Goal: Task Accomplishment & Management: Manage account settings

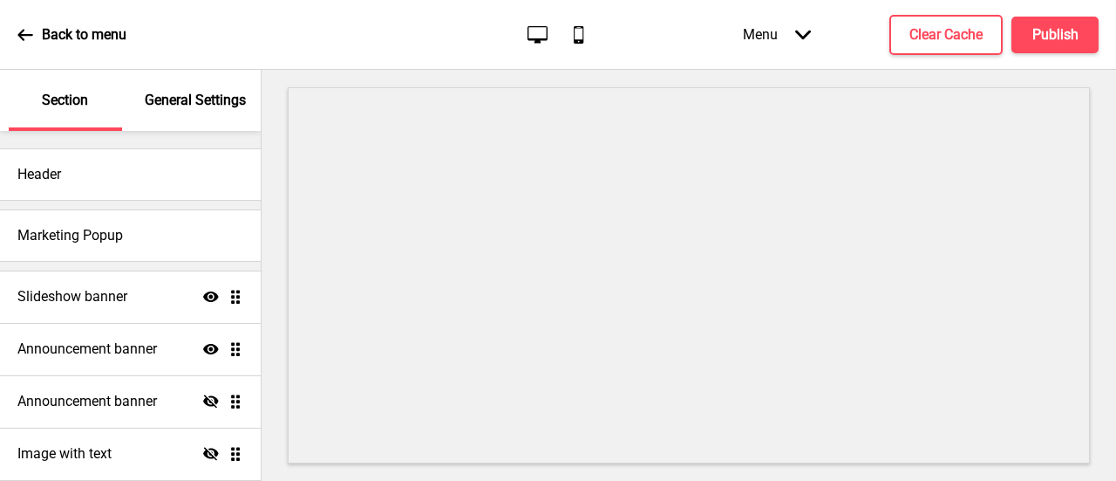
click at [29, 38] on icon at bounding box center [25, 35] width 16 height 16
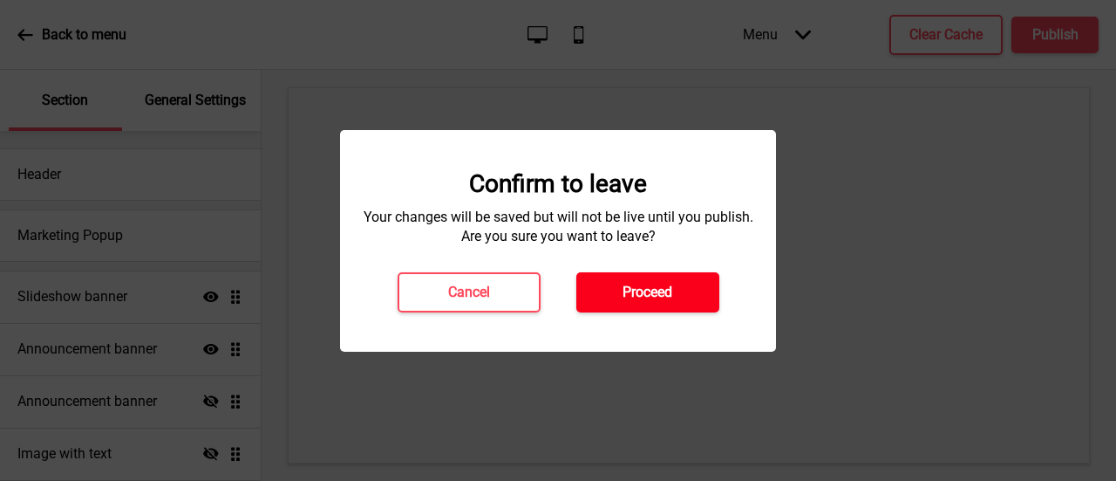
click at [630, 295] on h4 "Proceed" at bounding box center [648, 292] width 50 height 19
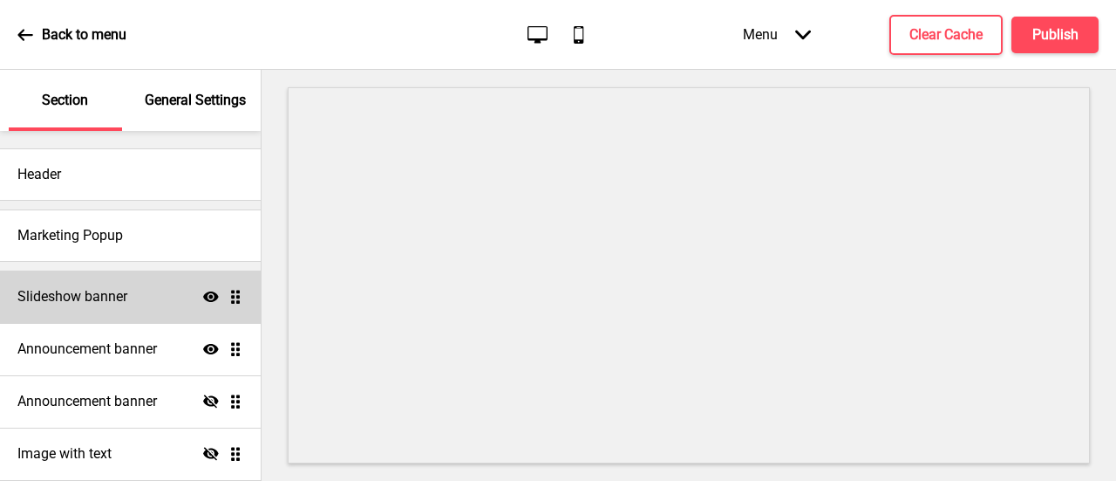
click at [113, 304] on h4 "Slideshow banner" at bounding box center [72, 296] width 110 height 19
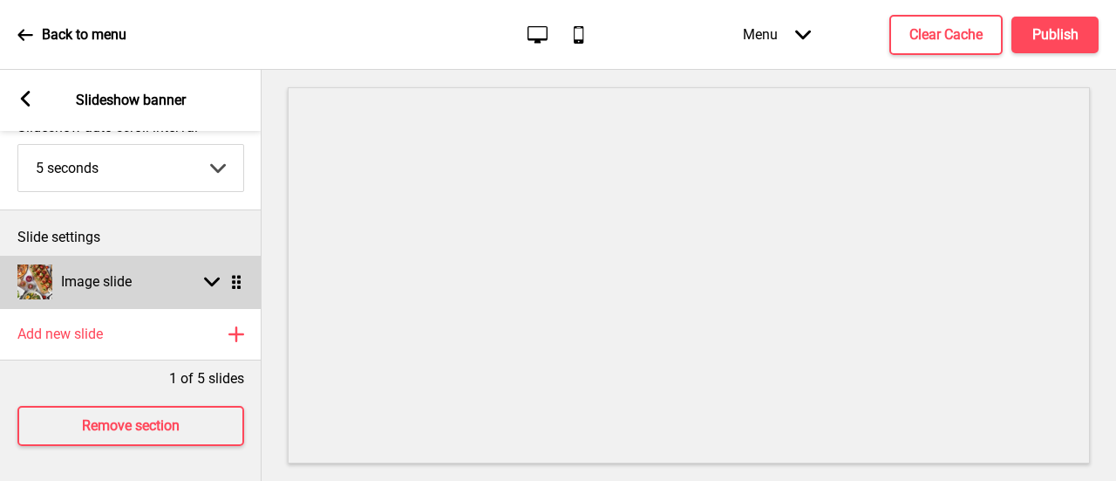
scroll to position [131, 0]
click at [199, 274] on div "Arrow down Drag" at bounding box center [219, 282] width 49 height 16
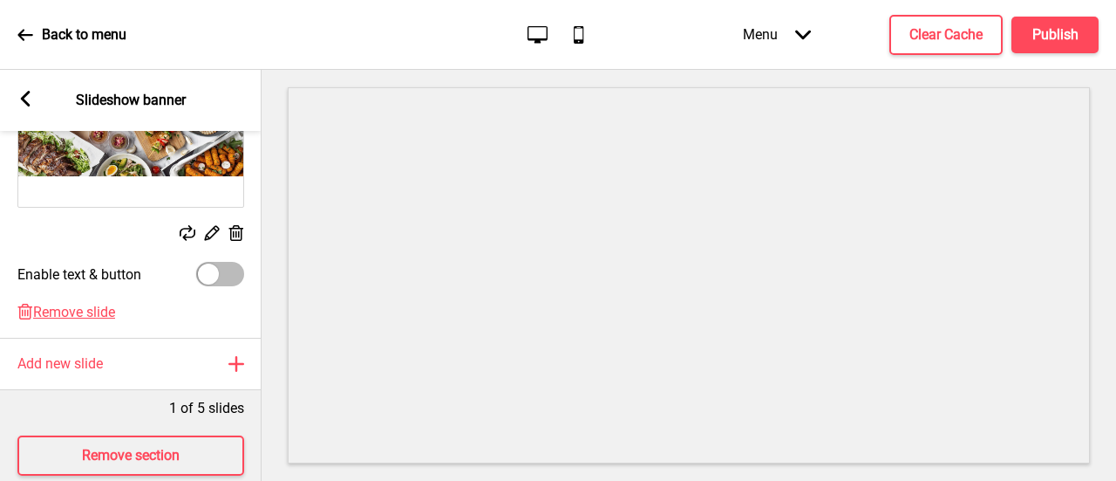
scroll to position [435, 0]
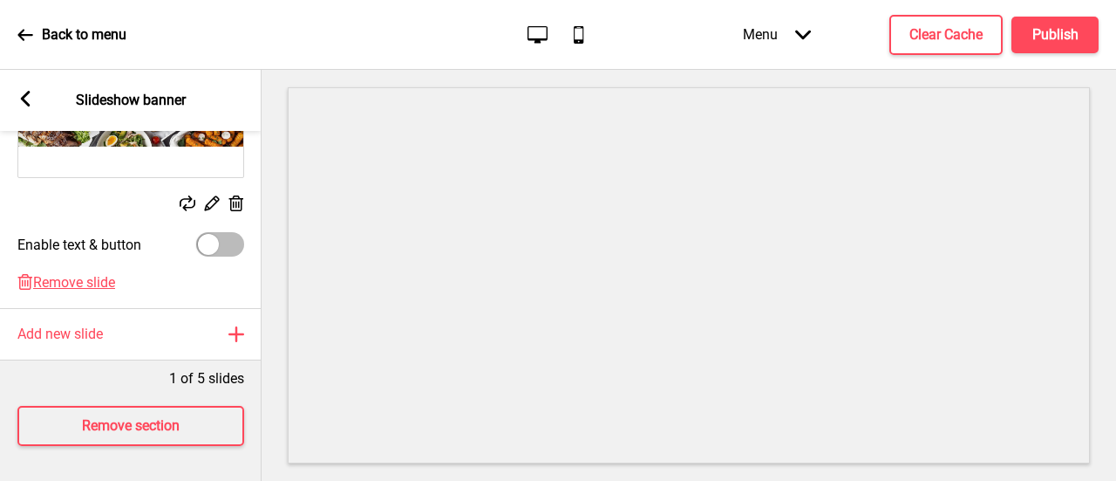
click at [32, 104] on div "Arrow left Slideshow banner" at bounding box center [131, 100] width 262 height 61
click at [21, 106] on rect at bounding box center [25, 99] width 16 height 16
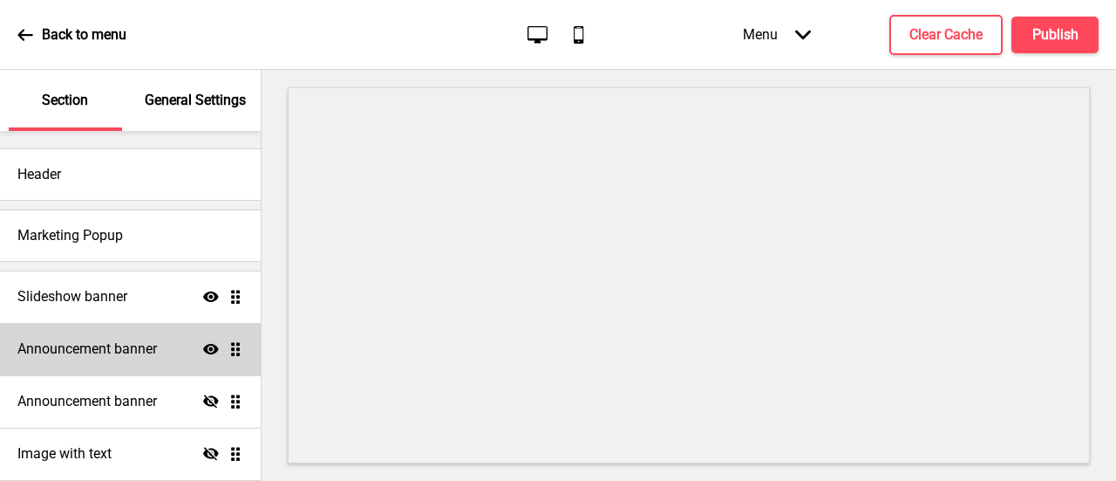
click at [94, 353] on h4 "Announcement banner" at bounding box center [87, 348] width 140 height 19
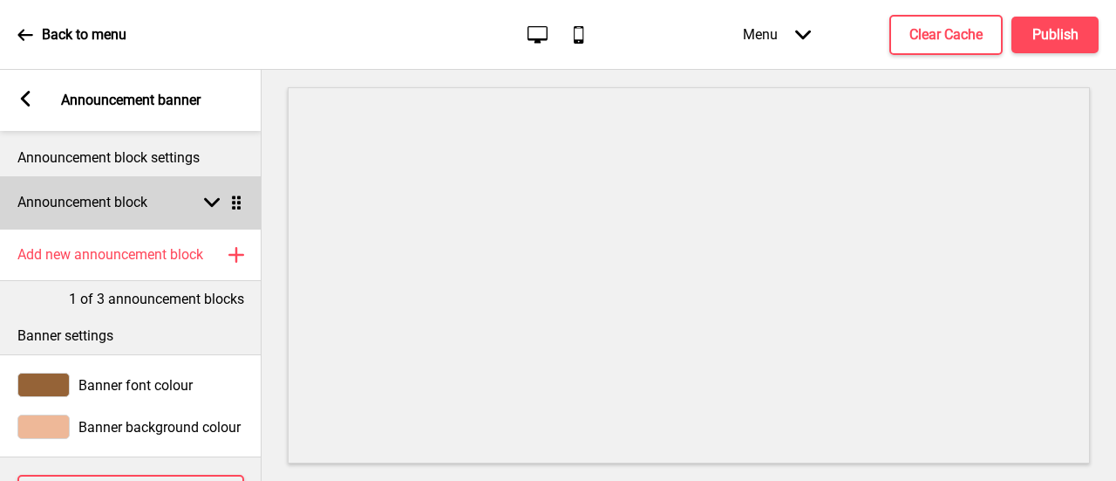
click at [210, 203] on icon at bounding box center [212, 203] width 16 height 10
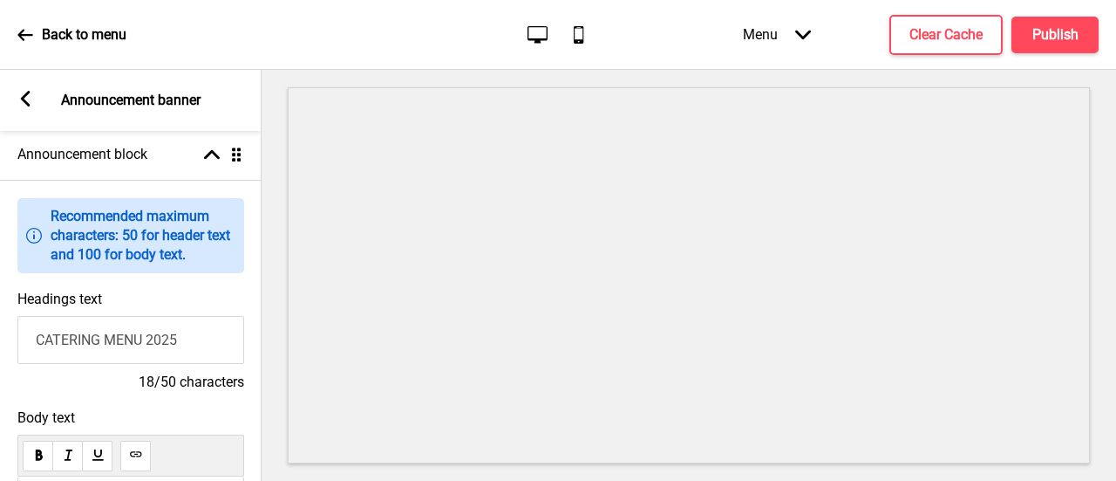
scroll to position [262, 0]
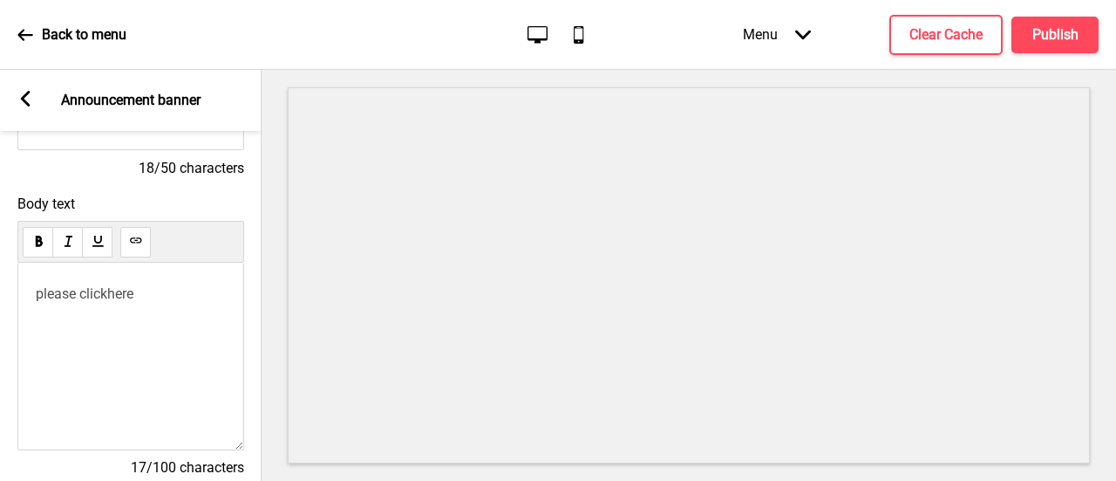
click at [179, 302] on p "please click here ﻿ ﻿" at bounding box center [131, 293] width 190 height 17
click at [28, 101] on rect at bounding box center [25, 99] width 16 height 16
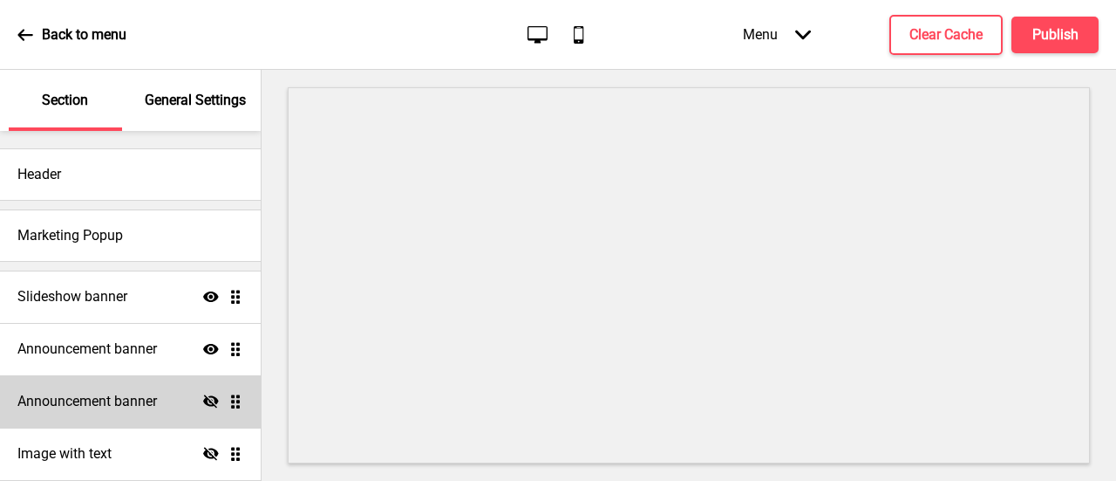
click at [164, 402] on div "Announcement banner Hide Drag" at bounding box center [130, 401] width 261 height 52
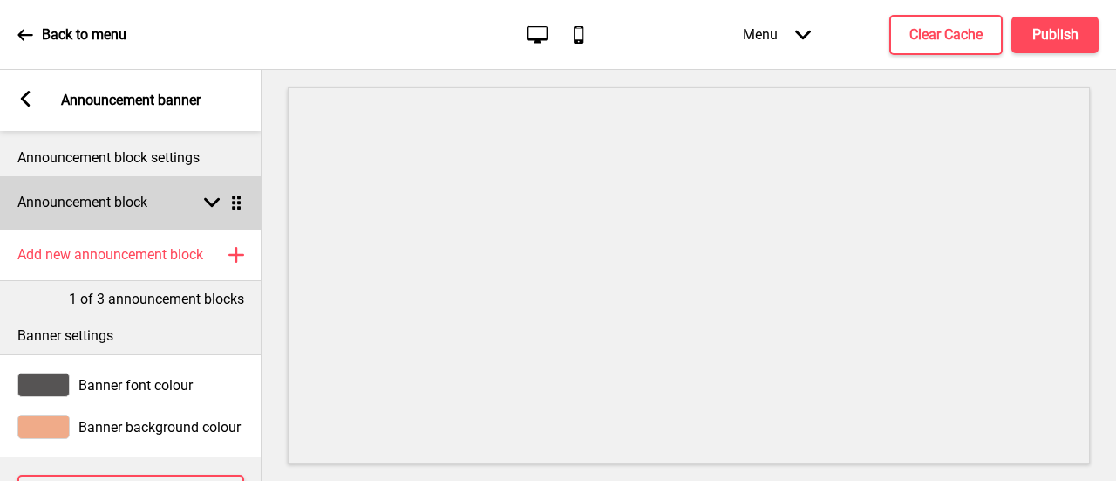
click at [194, 203] on div "Announcement block Arrow down Drag" at bounding box center [131, 202] width 262 height 52
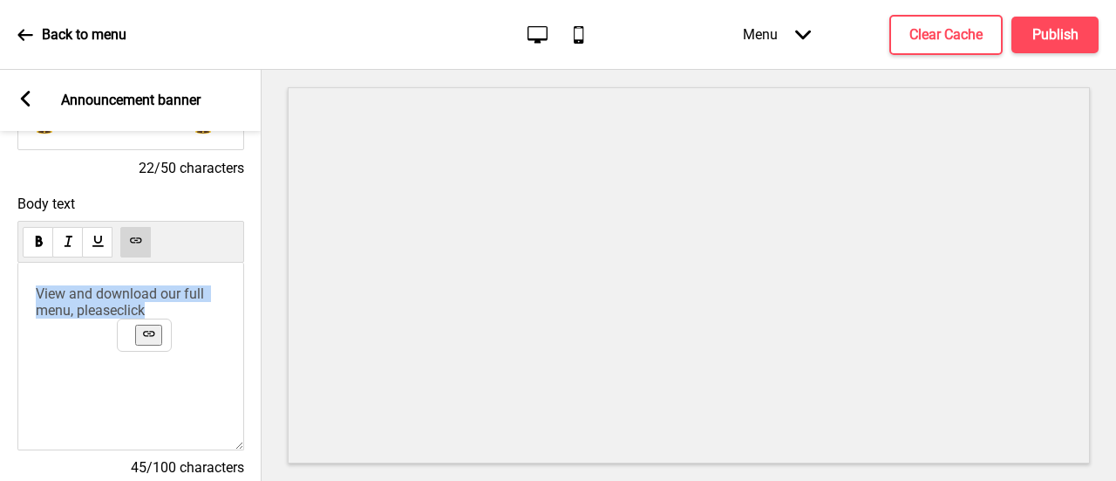
drag, startPoint x: 173, startPoint y: 324, endPoint x: 31, endPoint y: 290, distance: 145.3
click at [31, 290] on div "View and download our full menu, please click" at bounding box center [130, 357] width 227 height 188
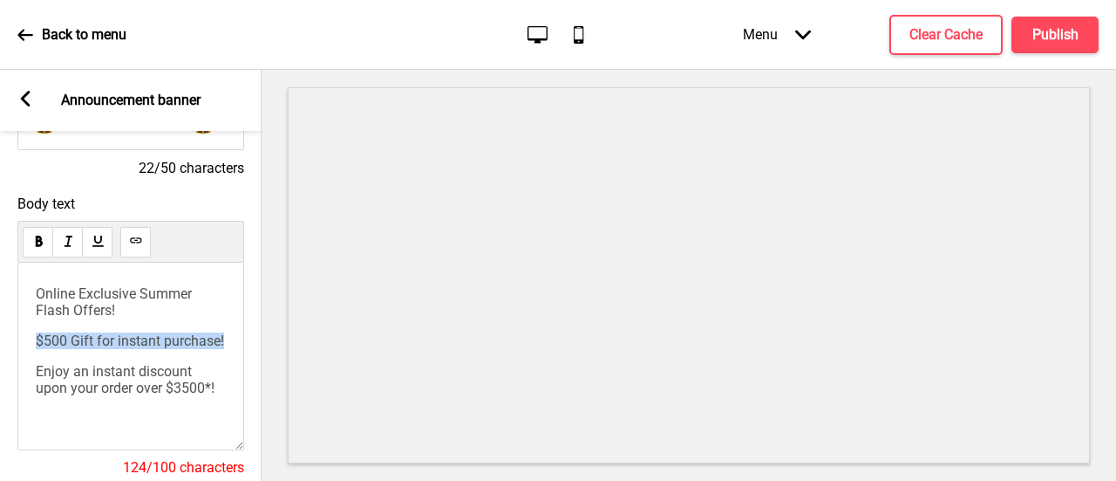
drag, startPoint x: 35, startPoint y: 346, endPoint x: 231, endPoint y: 335, distance: 196.6
click at [231, 335] on div "Online Exclusive Summer Flash Offers! $500 Gift for instant purchase! Enjoy an …" at bounding box center [130, 357] width 227 height 188
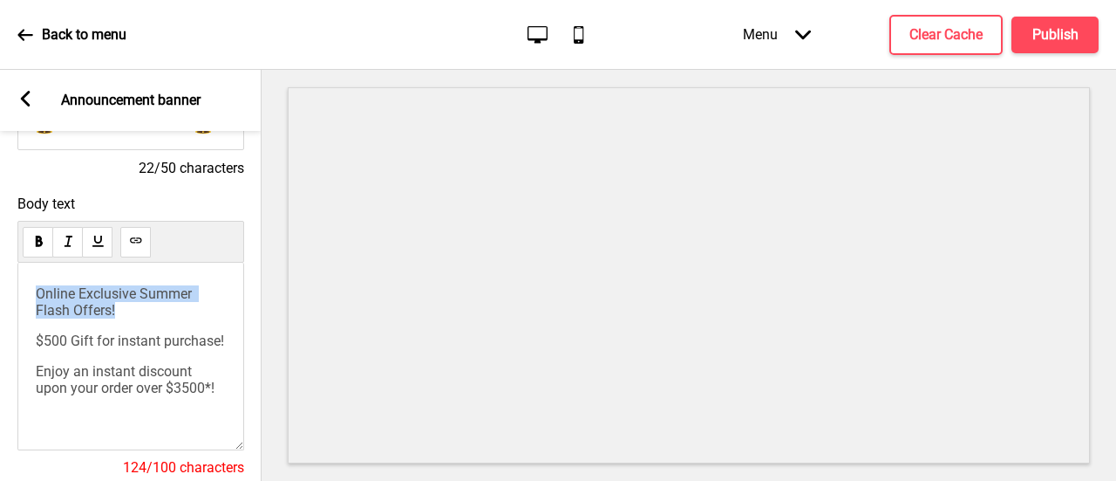
drag, startPoint x: 89, startPoint y: 311, endPoint x: 10, endPoint y: 298, distance: 79.6
click at [10, 298] on div "Body text Online Exclusive Summer Flash Offers! $500 Gift for instant purchase!…" at bounding box center [131, 344] width 262 height 315
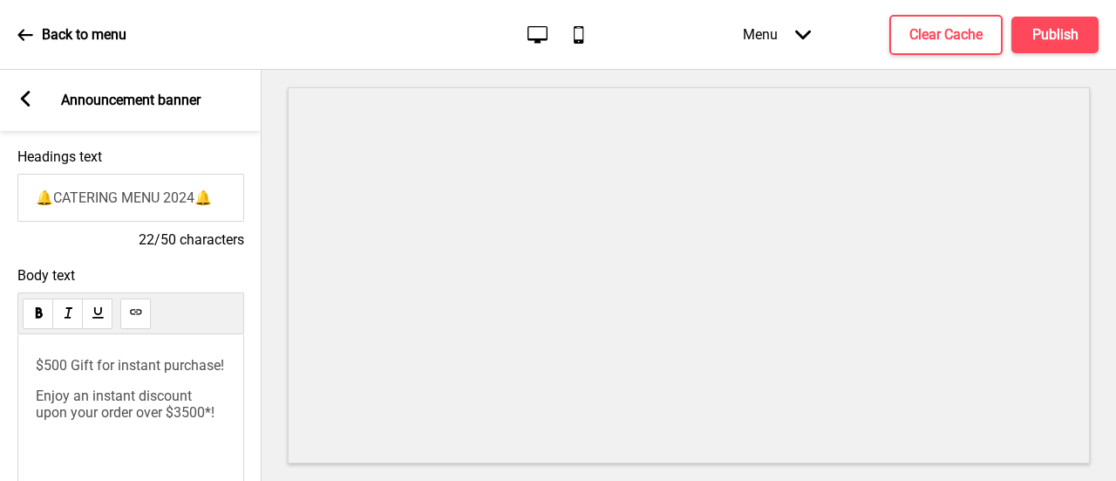
scroll to position [174, 0]
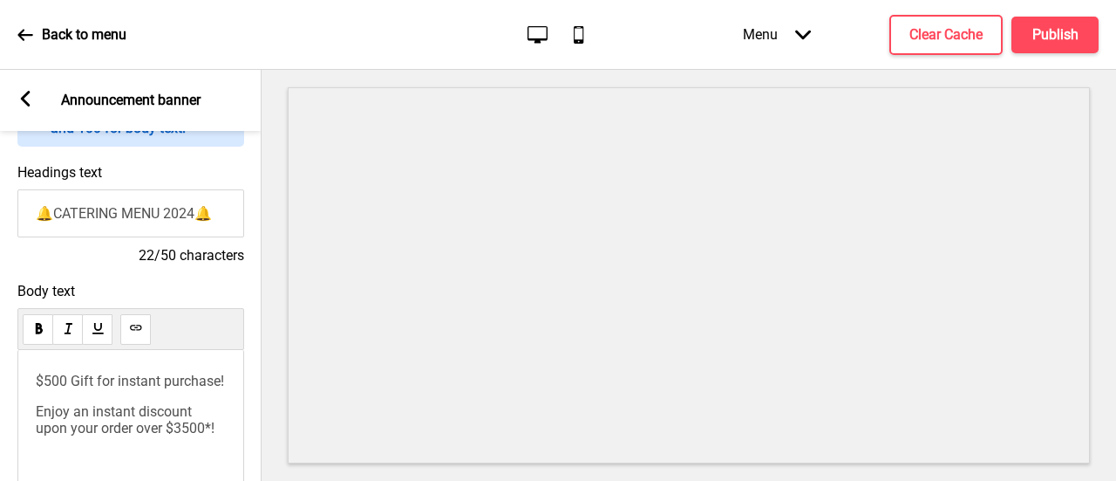
drag, startPoint x: 192, startPoint y: 214, endPoint x: 58, endPoint y: 211, distance: 134.3
click at [58, 211] on input "🔔CATERING MENU 2024🔔" at bounding box center [130, 213] width 227 height 48
paste input "Online Exclusive Summer Flash Offers!"
type input "🔔Online Exclusive Summer Flash Offers🔔"
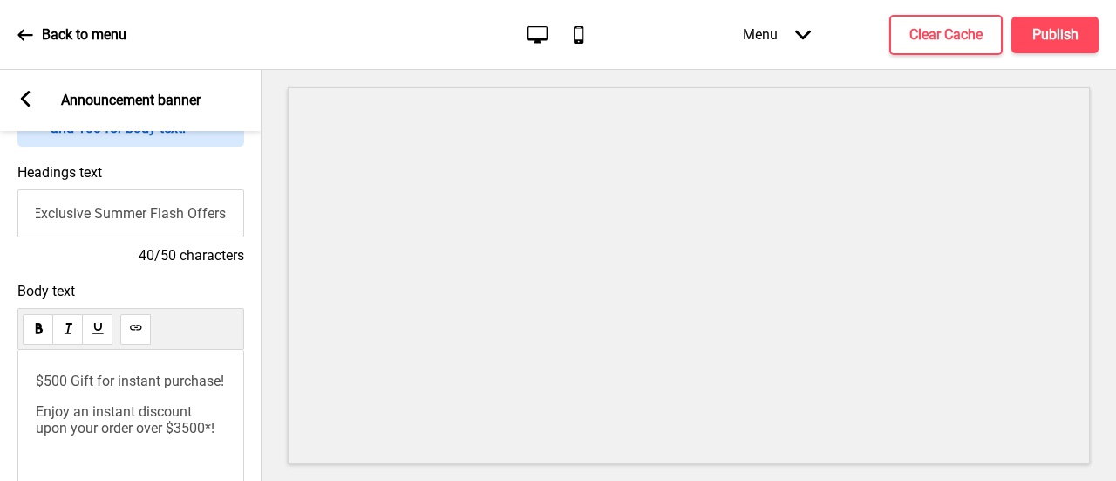
click at [222, 384] on p "$500 Gift for instant purchase!" at bounding box center [131, 380] width 190 height 17
click at [190, 429] on p "Enjoy an instant discount upon your order over $3500*! ﻿ ﻿" at bounding box center [131, 419] width 190 height 33
click at [151, 436] on span "Enjoy an instant discount upon your order over $3500*" at bounding box center [123, 419] width 175 height 33
click at [199, 435] on p "Enjoy an instant discount upon your order over $3,500* ﻿ ﻿" at bounding box center [131, 419] width 190 height 33
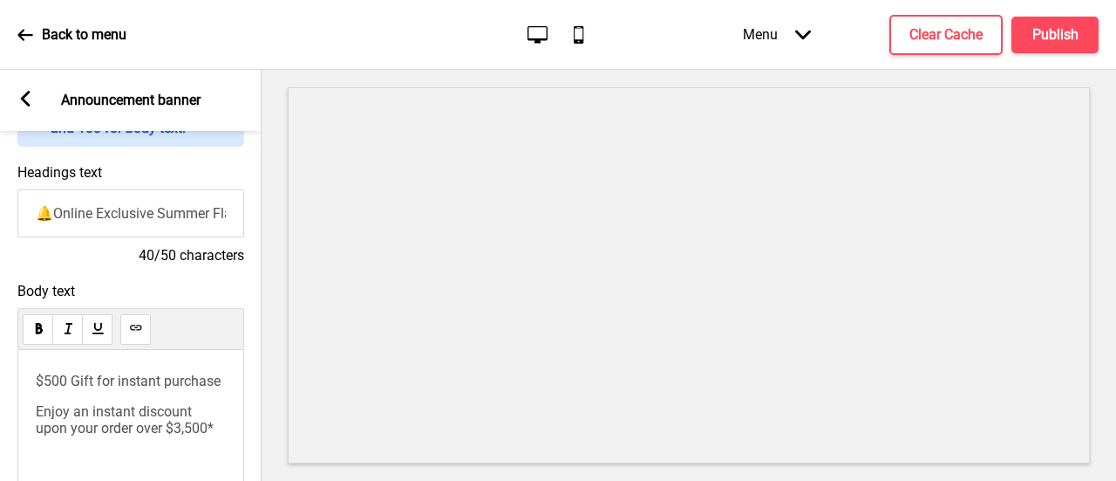
click at [36, 418] on span "Enjoy an instant discount upon your order over $3,500*" at bounding box center [125, 419] width 178 height 33
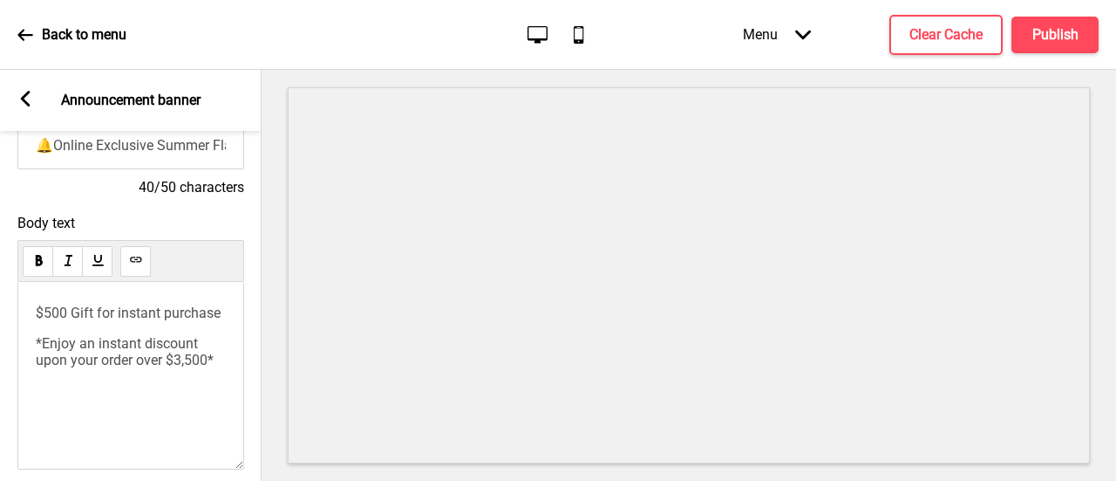
scroll to position [225, 0]
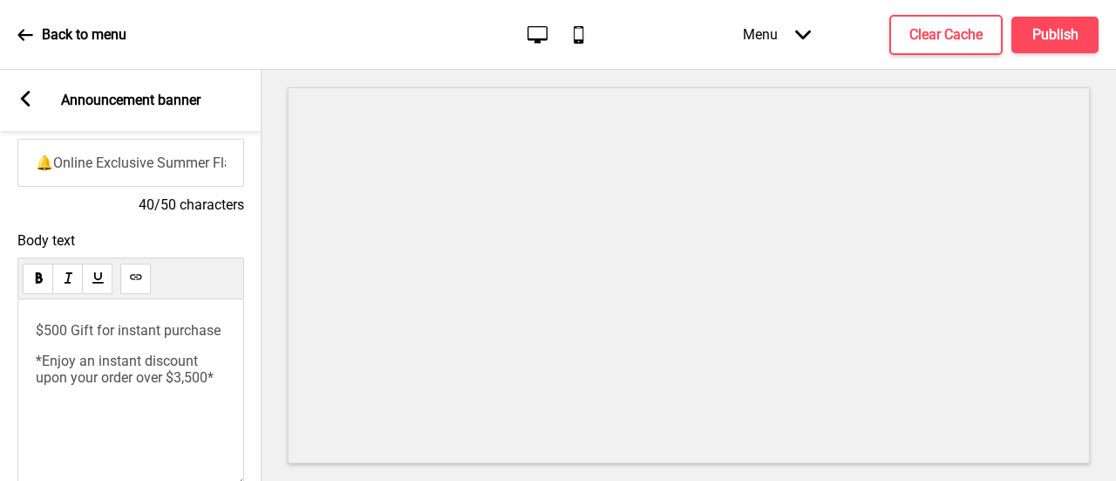
click at [26, 97] on rect at bounding box center [25, 99] width 16 height 16
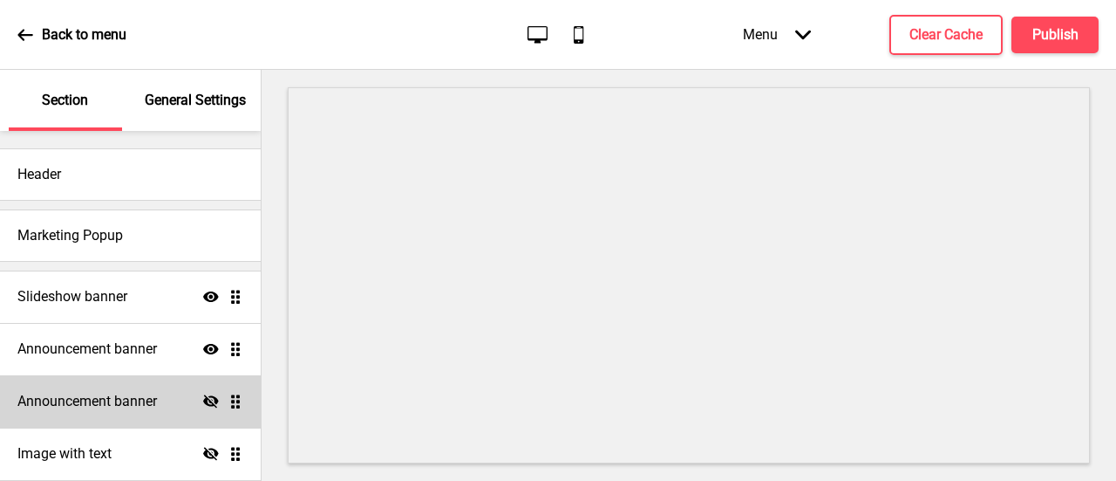
click at [203, 398] on icon "Hide" at bounding box center [211, 401] width 16 height 16
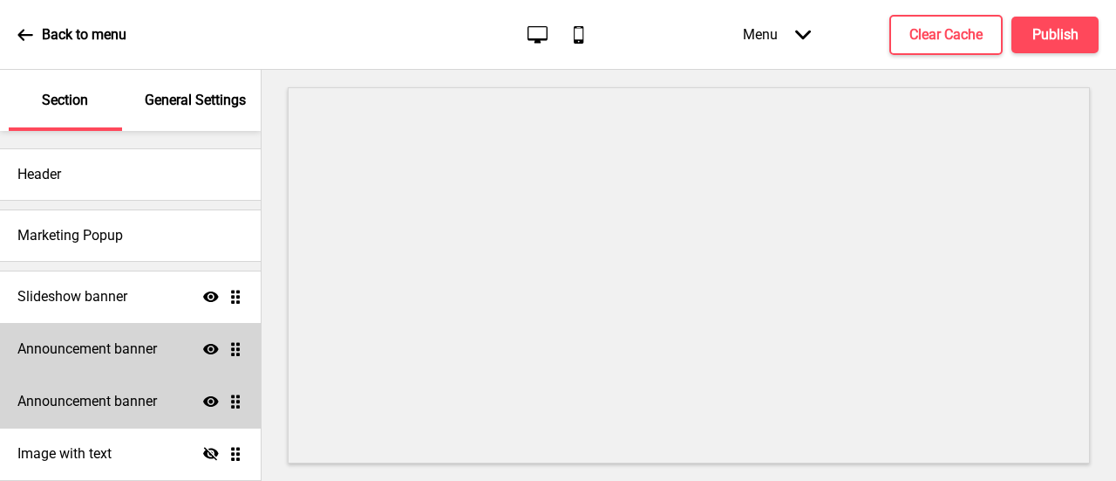
click at [136, 353] on h4 "Announcement banner" at bounding box center [87, 348] width 140 height 19
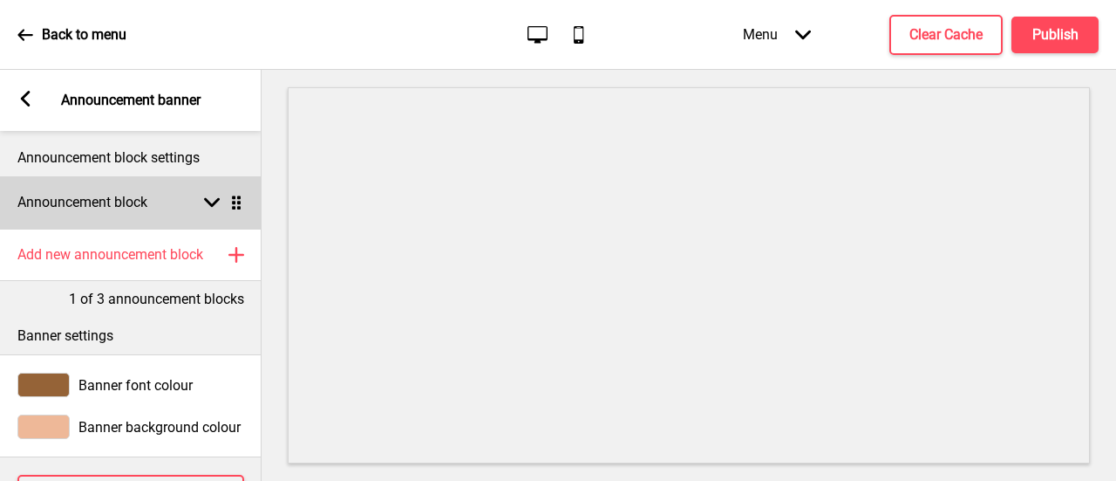
click at [189, 200] on div "Announcement block Arrow down Drag" at bounding box center [131, 202] width 262 height 52
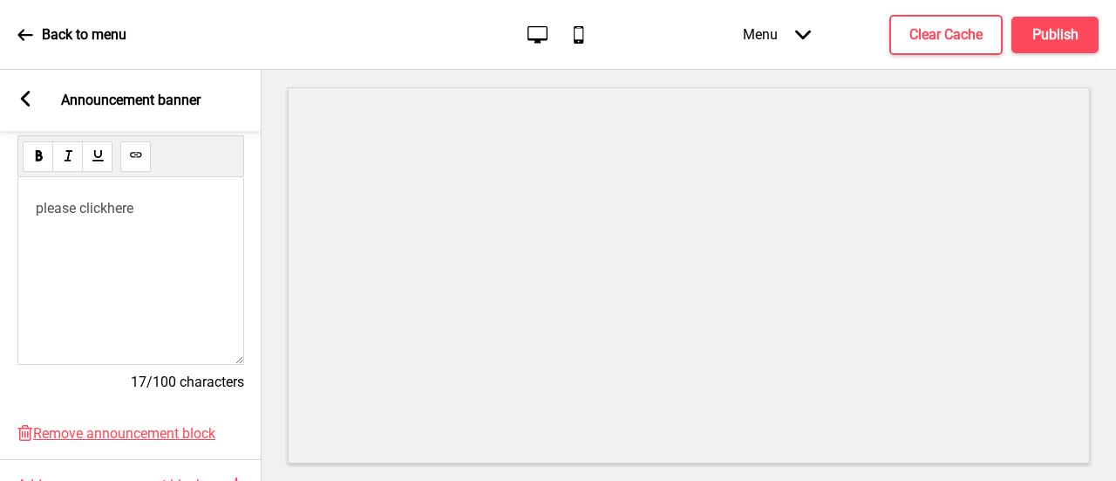
scroll to position [349, 0]
click at [127, 284] on div "please click here ﻿ ﻿ ﻿ ﻿ ﻿" at bounding box center [131, 282] width 190 height 169
click at [87, 346] on div "please click here ﻿ ﻿ ﻿ ﻿ ﻿ ﻿ ﻿ ﻿" at bounding box center [130, 269] width 227 height 188
click at [29, 104] on div "Arrow left Announcement banner" at bounding box center [131, 100] width 262 height 61
click at [22, 102] on rect at bounding box center [25, 99] width 16 height 16
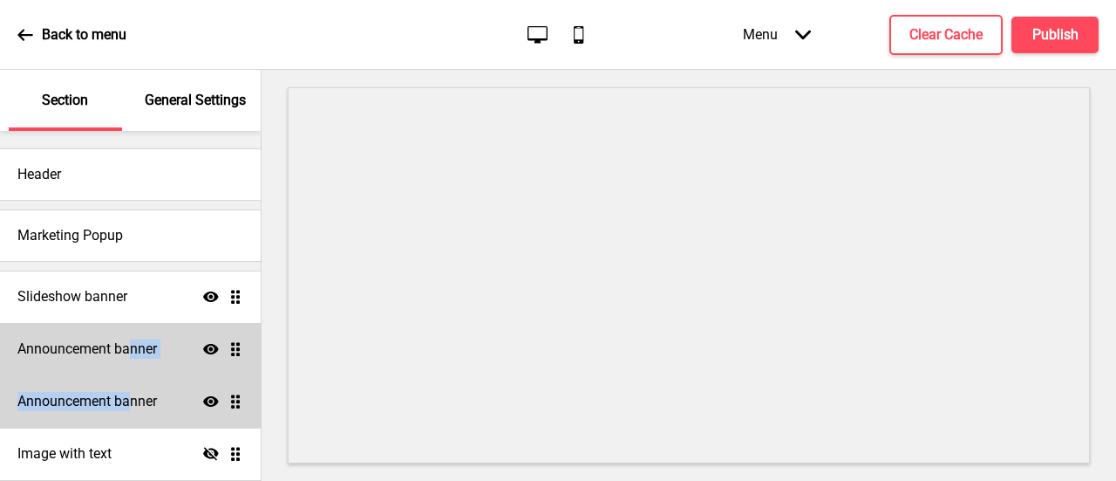
drag, startPoint x: 133, startPoint y: 392, endPoint x: 133, endPoint y: 339, distance: 52.3
click at [133, 339] on ul "Slideshow banner Show Drag Announcement banner Show Drag Announcement banner Sh…" at bounding box center [130, 427] width 261 height 314
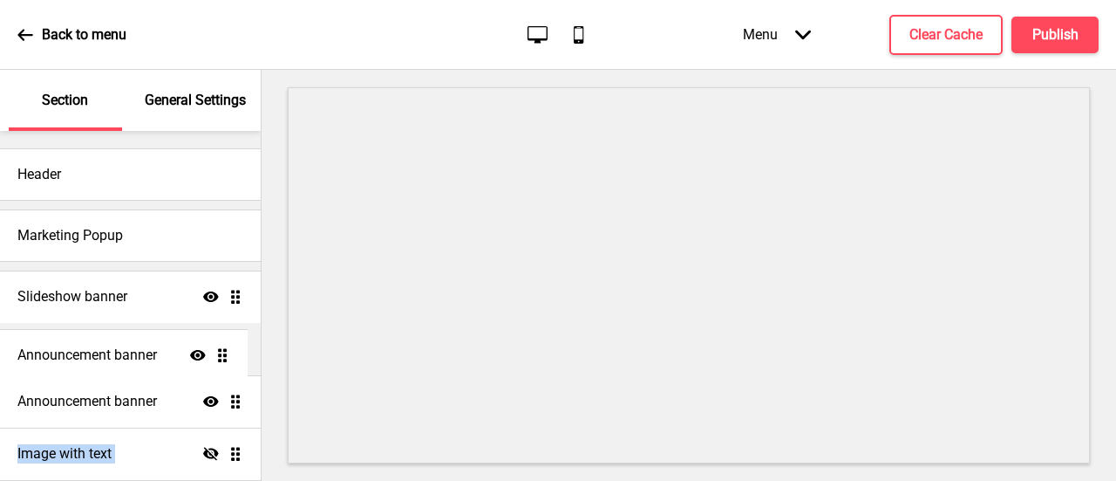
drag, startPoint x: 226, startPoint y: 396, endPoint x: 223, endPoint y: 350, distance: 46.3
click at [223, 350] on ul "Slideshow banner Show Drag Announcement banner Show Drag Announcement banner Sh…" at bounding box center [130, 427] width 261 height 314
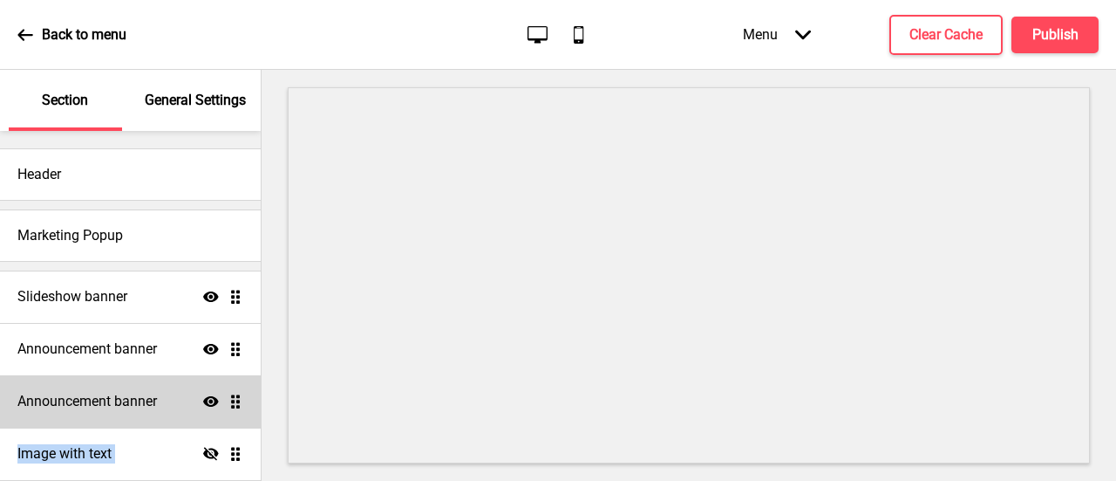
click at [24, 35] on icon at bounding box center [24, 34] width 15 height 11
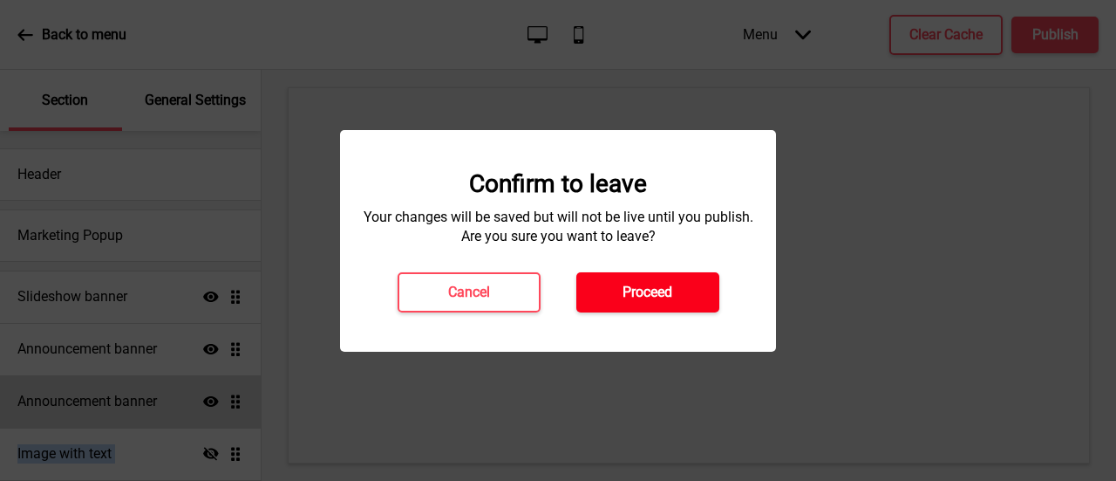
click at [637, 287] on h4 "Proceed" at bounding box center [648, 292] width 50 height 19
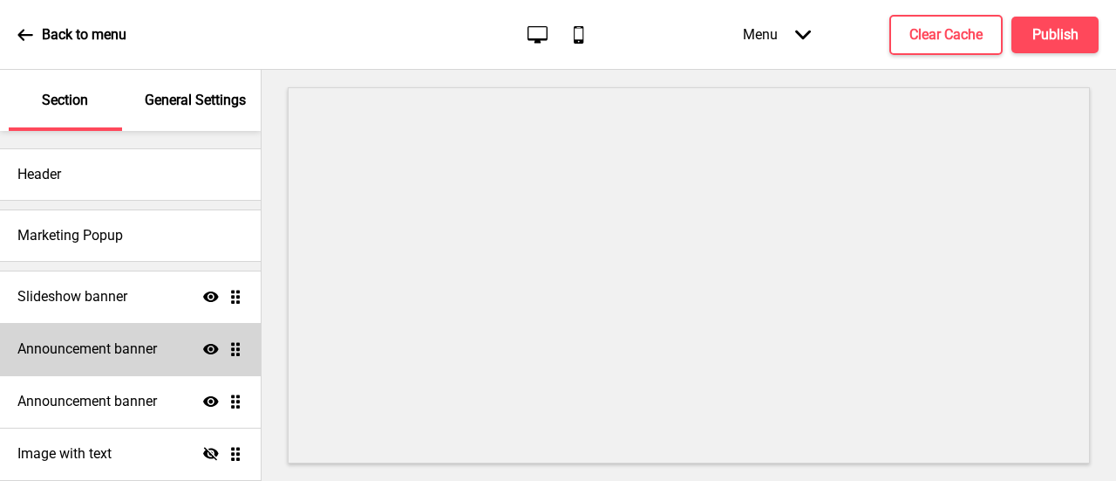
click at [117, 350] on h4 "Announcement banner" at bounding box center [87, 348] width 140 height 19
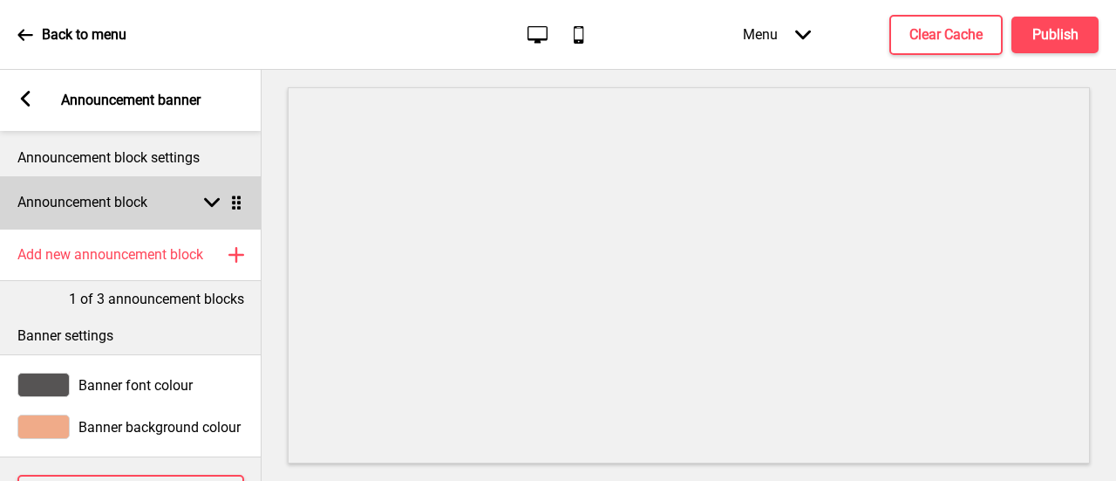
click at [208, 214] on div "Announcement block Arrow down Drag" at bounding box center [131, 202] width 262 height 52
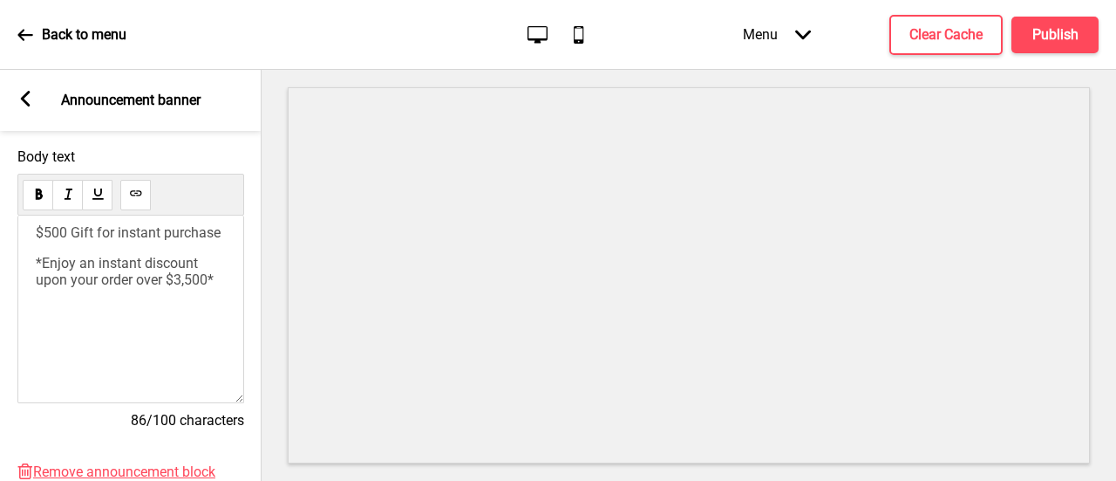
scroll to position [349, 0]
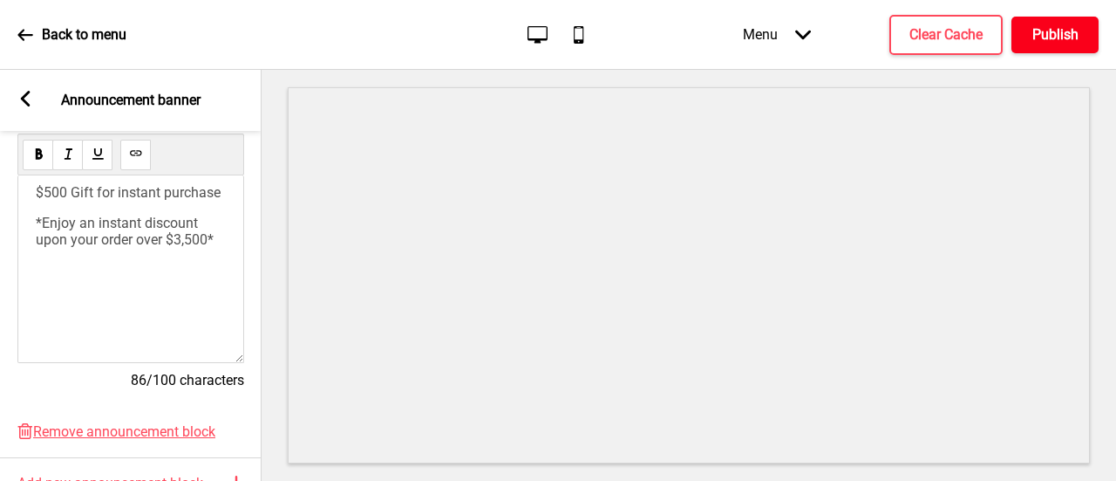
click at [1048, 38] on h4 "Publish" at bounding box center [1056, 34] width 46 height 19
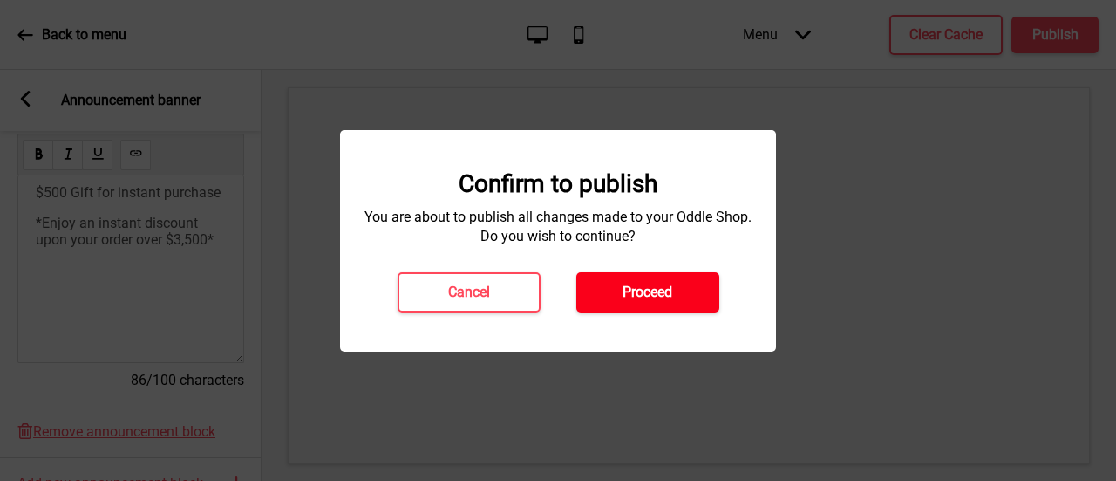
click at [648, 310] on button "Proceed" at bounding box center [647, 292] width 143 height 40
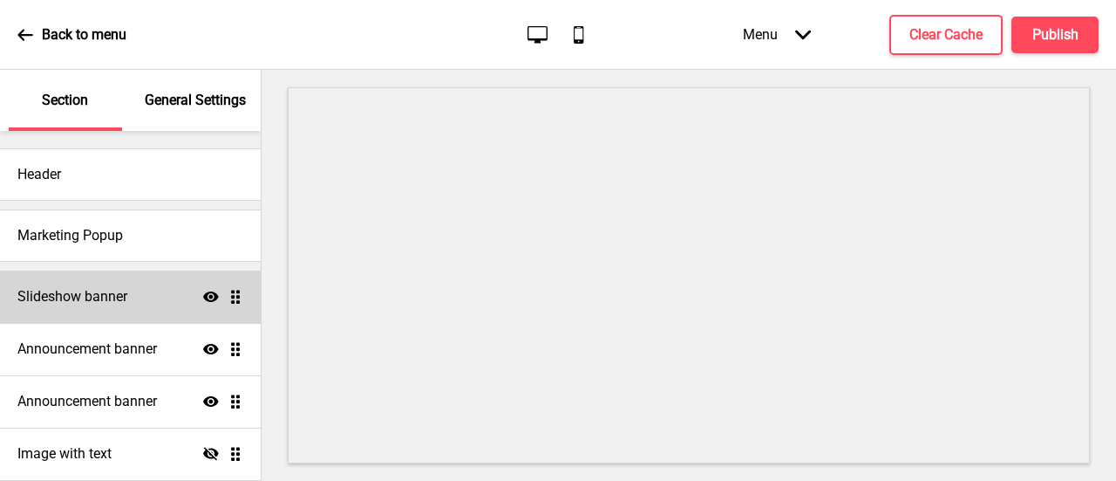
click at [146, 304] on div "Slideshow banner Show Drag" at bounding box center [130, 296] width 261 height 52
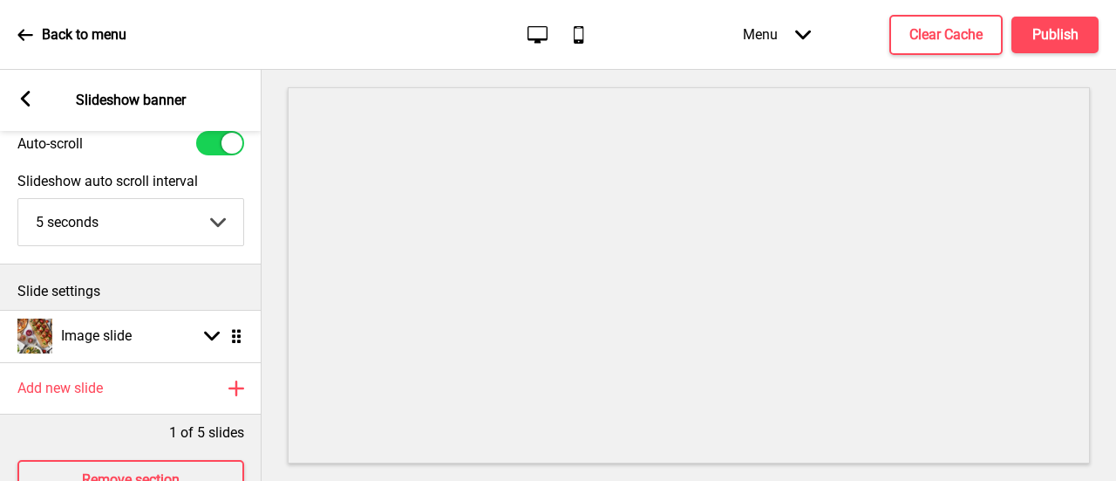
scroll to position [131, 0]
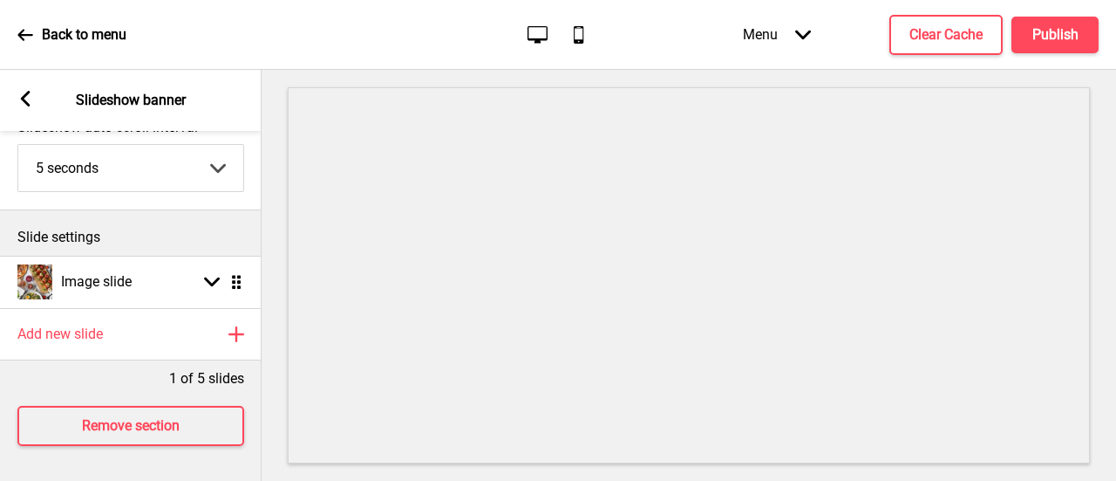
click at [21, 104] on rect at bounding box center [25, 99] width 16 height 16
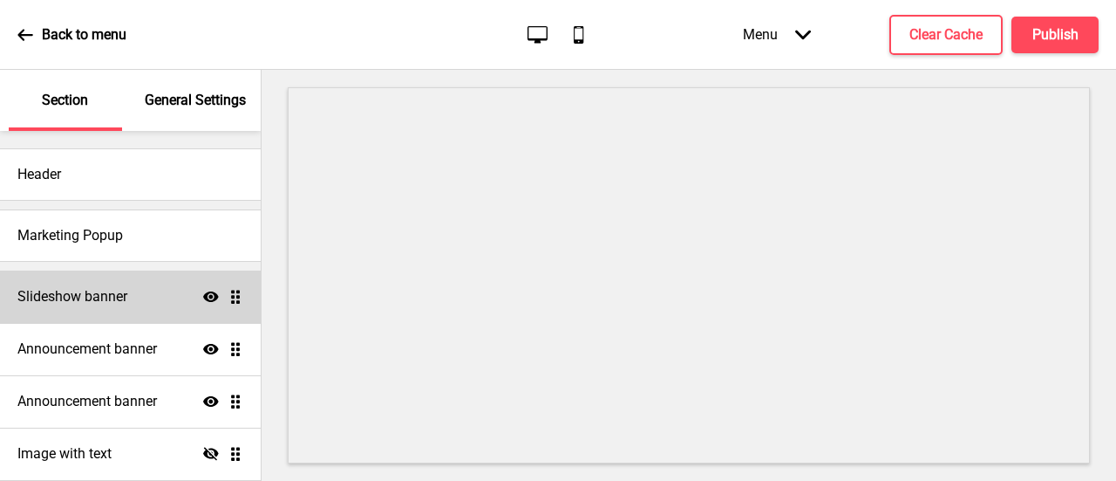
click at [141, 301] on div "Slideshow banner Show Drag" at bounding box center [130, 296] width 261 height 52
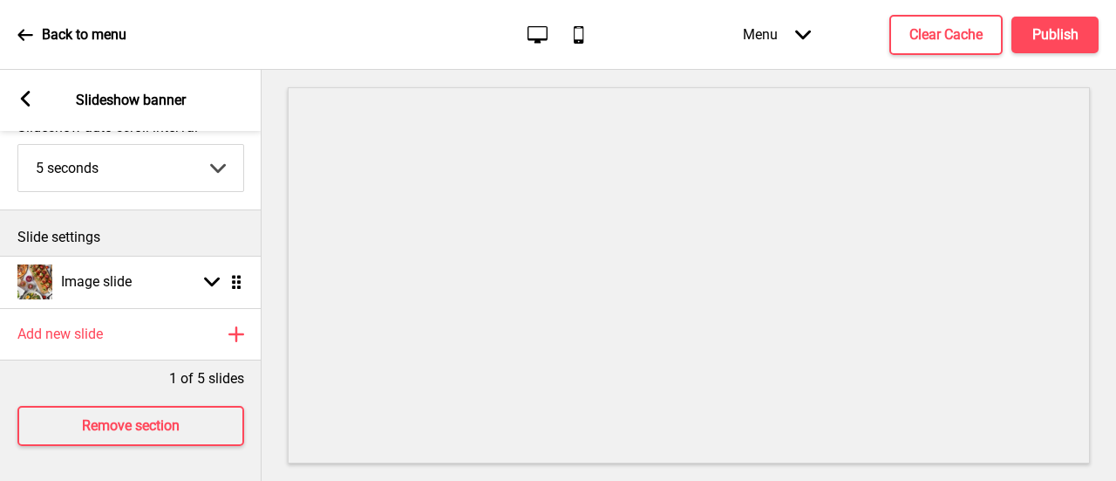
click at [31, 95] on rect at bounding box center [25, 99] width 16 height 16
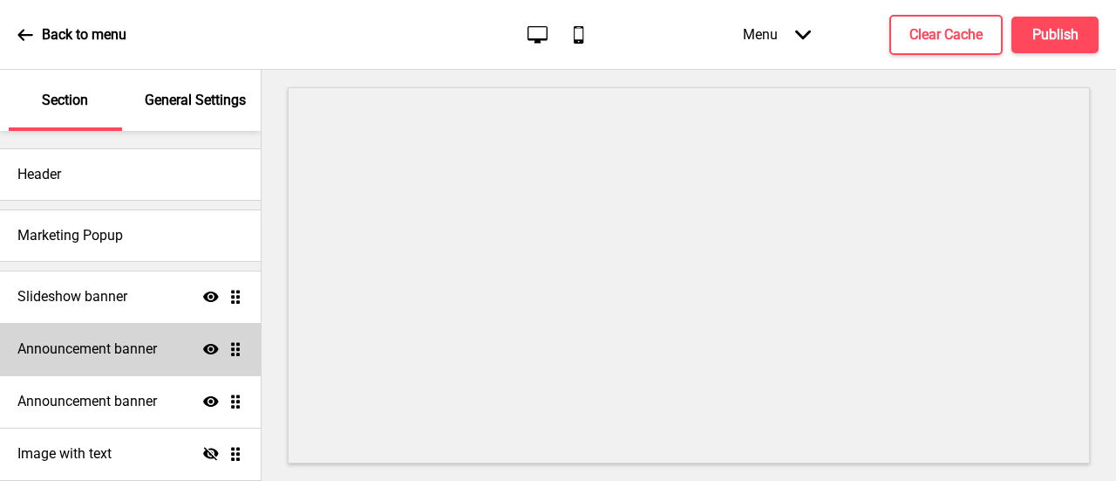
click at [143, 349] on h4 "Announcement banner" at bounding box center [87, 348] width 140 height 19
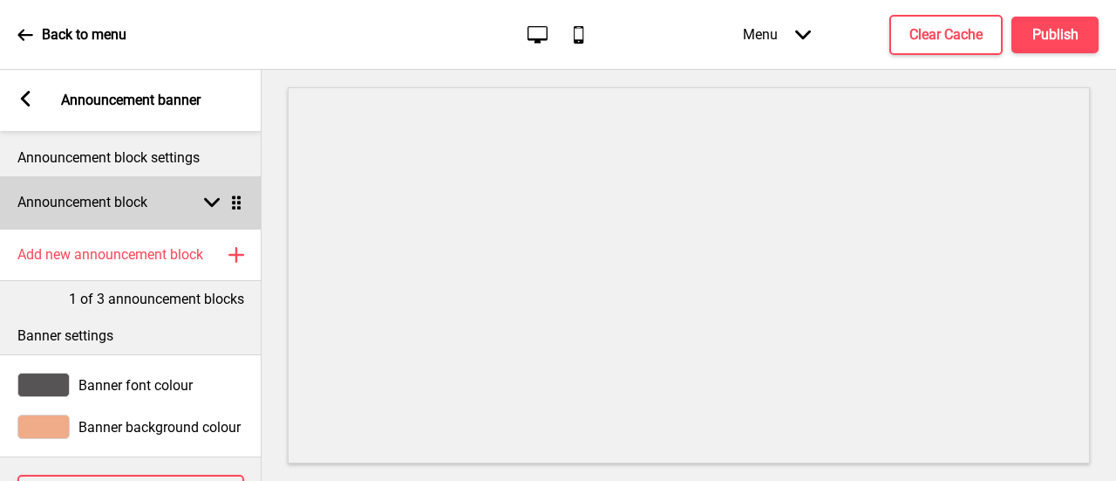
click at [204, 216] on div "Announcement block Arrow down Drag" at bounding box center [131, 202] width 262 height 52
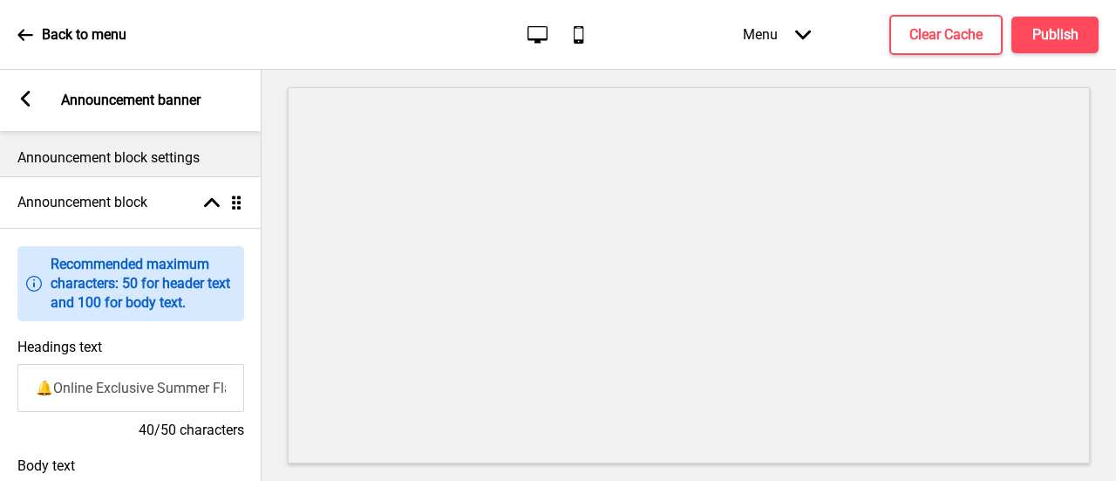
click at [25, 103] on icon at bounding box center [26, 99] width 10 height 16
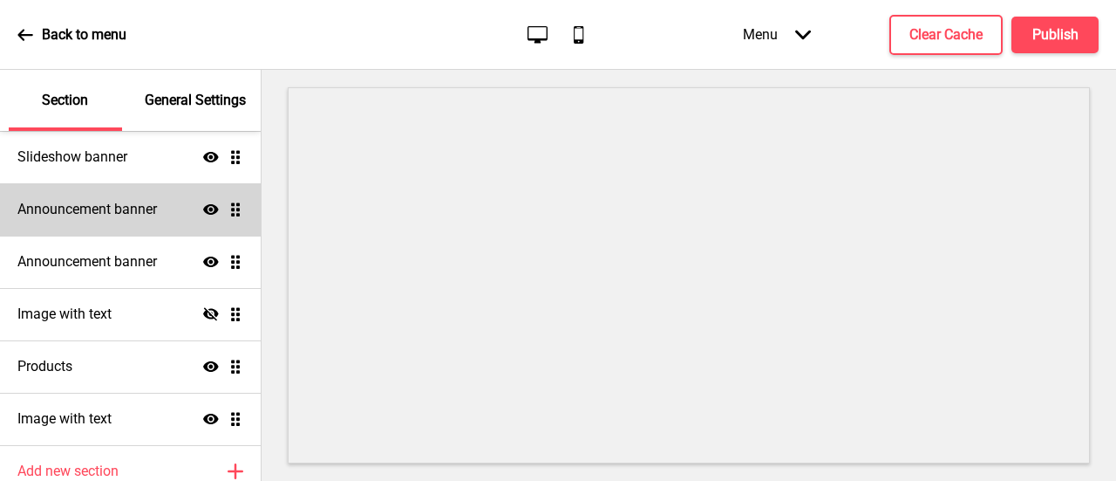
scroll to position [87, 0]
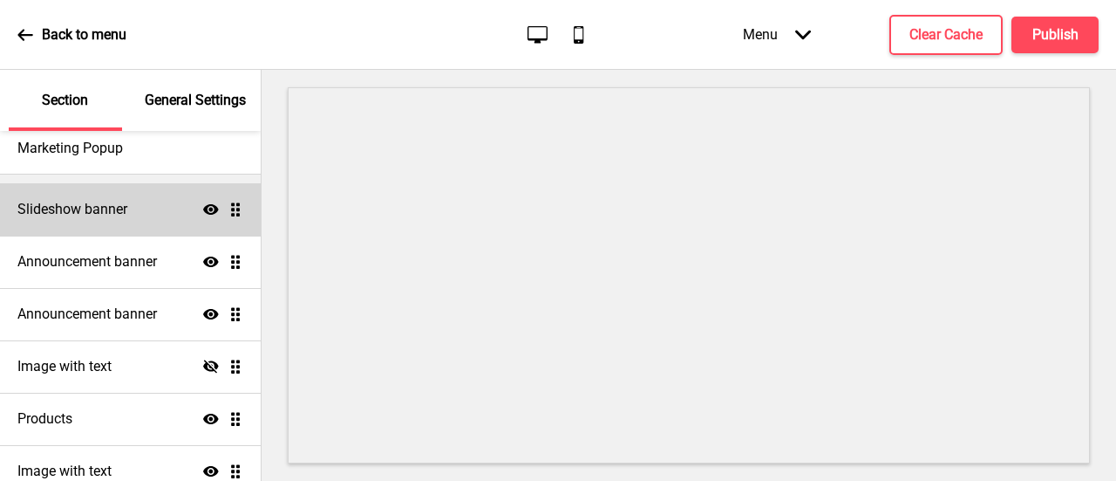
click at [134, 216] on div "Slideshow banner Show Drag" at bounding box center [130, 209] width 261 height 52
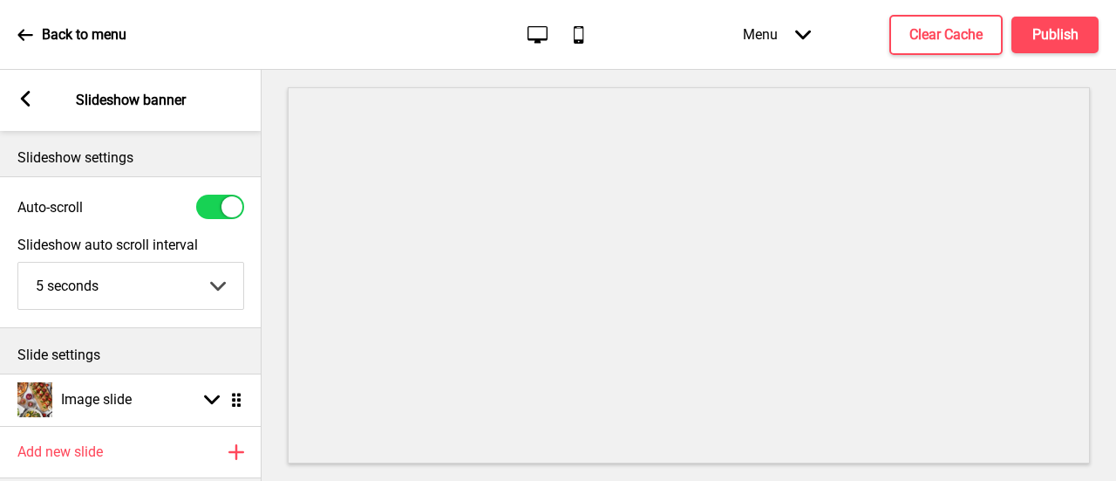
click at [30, 100] on rect at bounding box center [25, 99] width 16 height 16
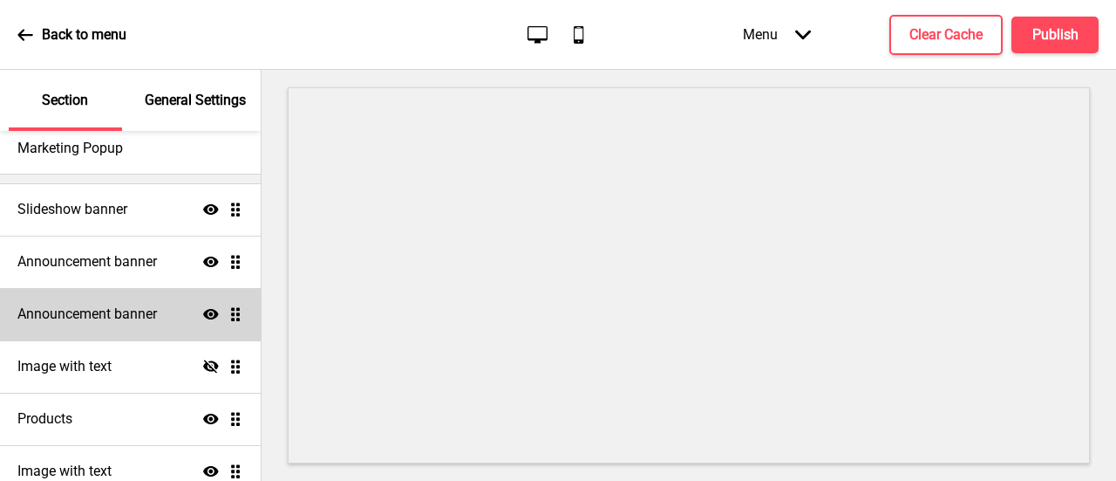
click at [138, 301] on div "Announcement banner Show Drag" at bounding box center [130, 314] width 261 height 52
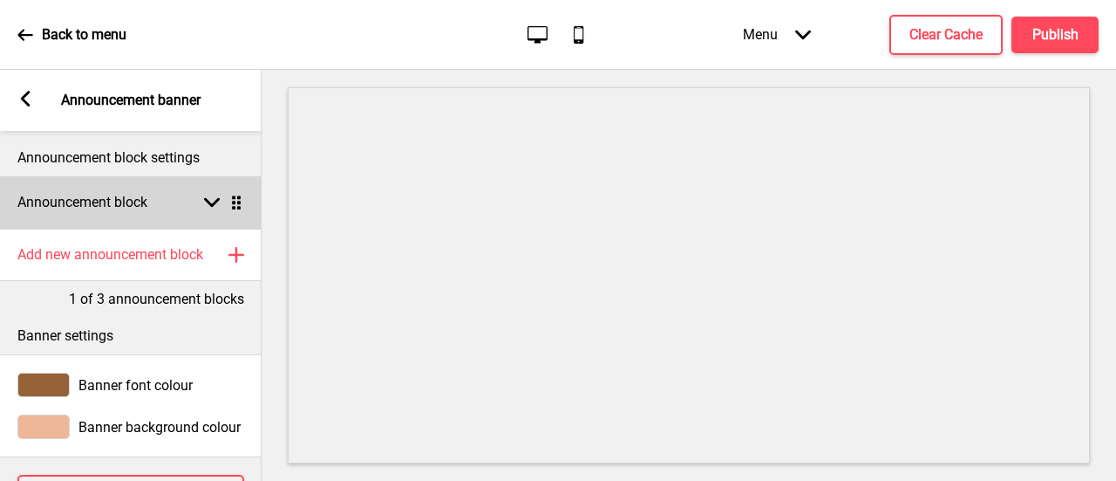
click at [208, 210] on div "Announcement block Arrow down Drag" at bounding box center [131, 202] width 262 height 52
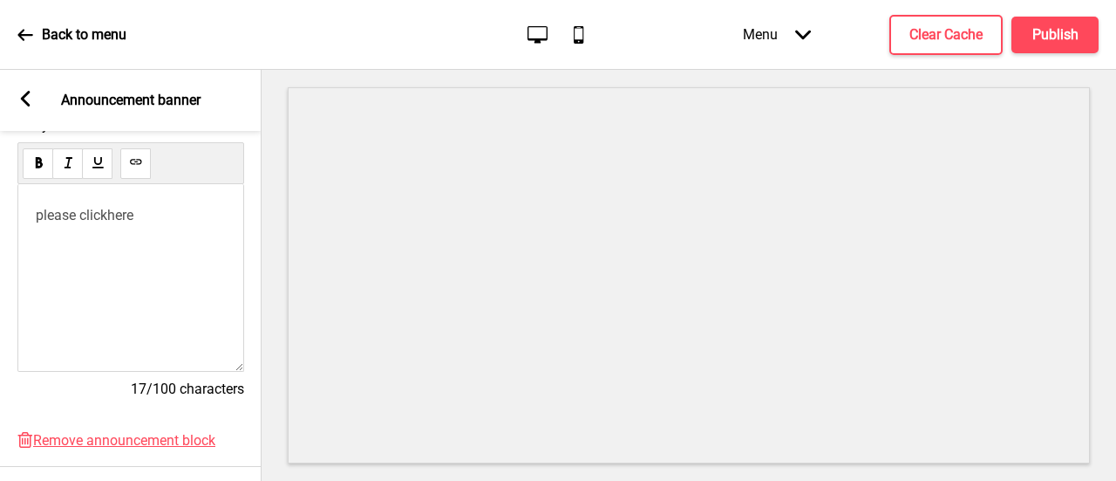
scroll to position [349, 0]
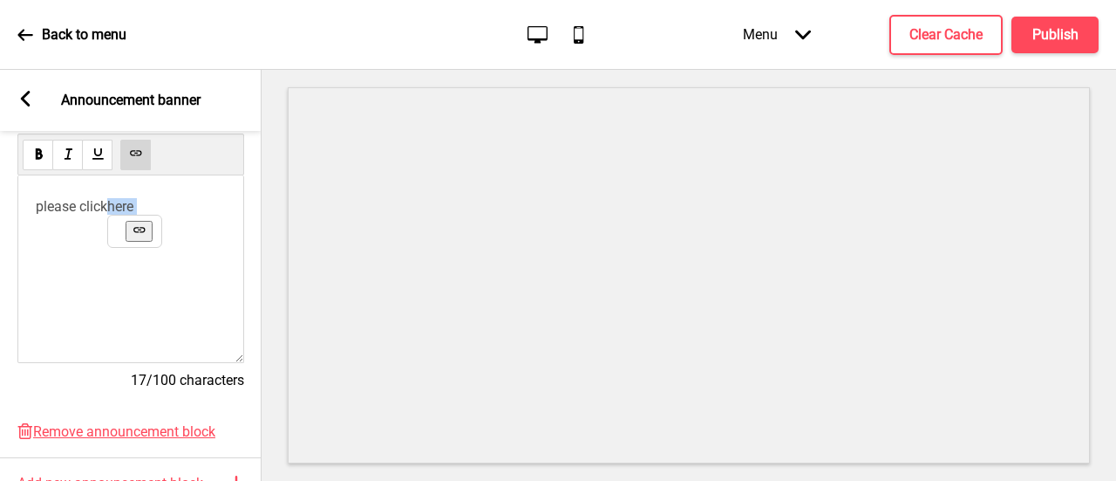
drag, startPoint x: 152, startPoint y: 217, endPoint x: 112, endPoint y: 212, distance: 40.5
click at [112, 212] on p "please click here ﻿ ﻿ ﻿ ﻿" at bounding box center [131, 206] width 190 height 17
click at [134, 232] on icon at bounding box center [138, 229] width 11 height 5
click at [139, 158] on use at bounding box center [135, 153] width 13 height 13
click at [123, 309] on div "please click here ﻿ ﻿ ﻿ ﻿ ﻿ ﻿ ﻿ ﻿ ﻿ ﻿ ﻿" at bounding box center [130, 269] width 227 height 188
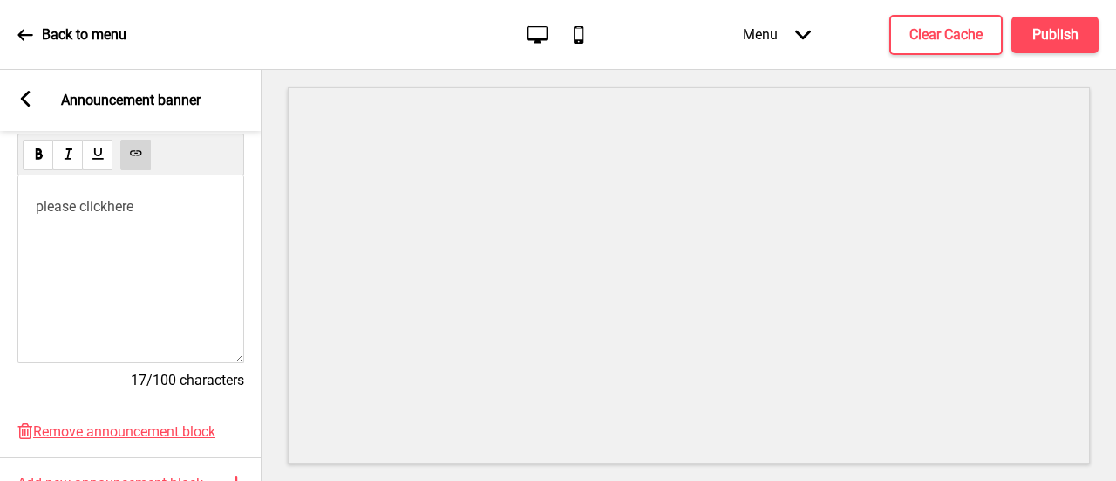
click at [130, 259] on div "please click here ﻿ ﻿ ﻿ ﻿ ﻿ ﻿ ﻿ ﻿ ﻿ ﻿ ﻿" at bounding box center [131, 237] width 190 height 78
click at [126, 260] on div "please click here ﻿ ﻿ ﻿ ﻿ ﻿ ﻿ ﻿ ﻿ ﻿ ﻿ ﻿" at bounding box center [130, 269] width 227 height 188
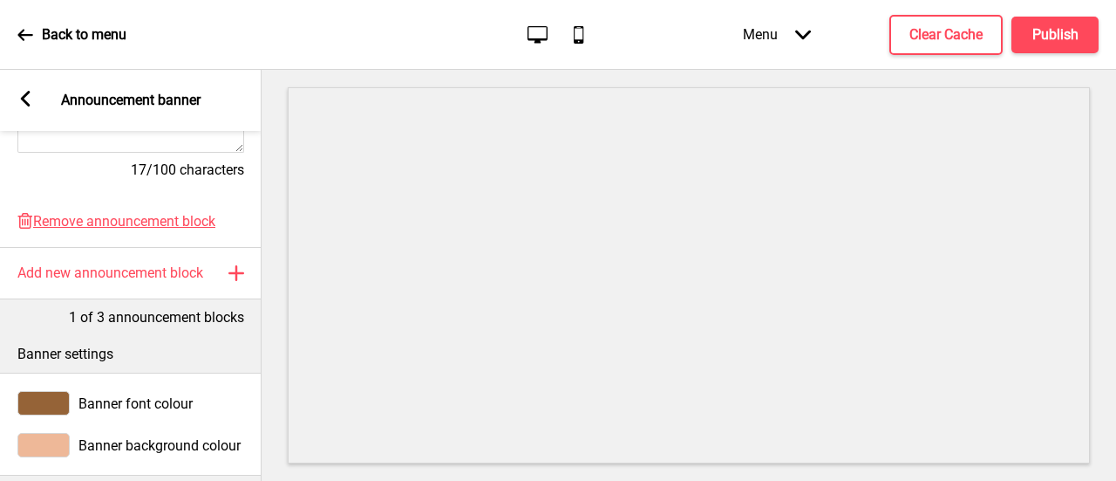
scroll to position [661, 0]
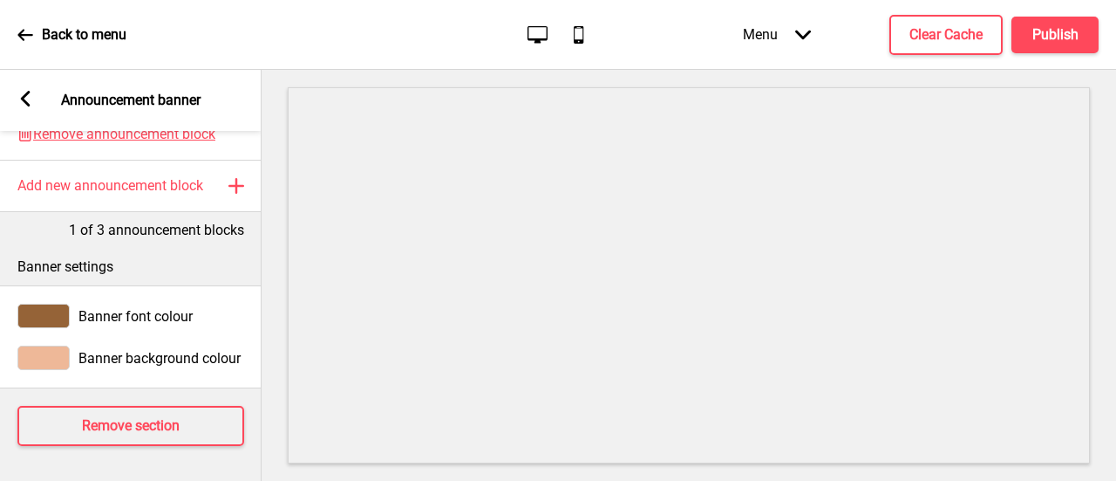
click at [22, 104] on rect at bounding box center [25, 99] width 16 height 16
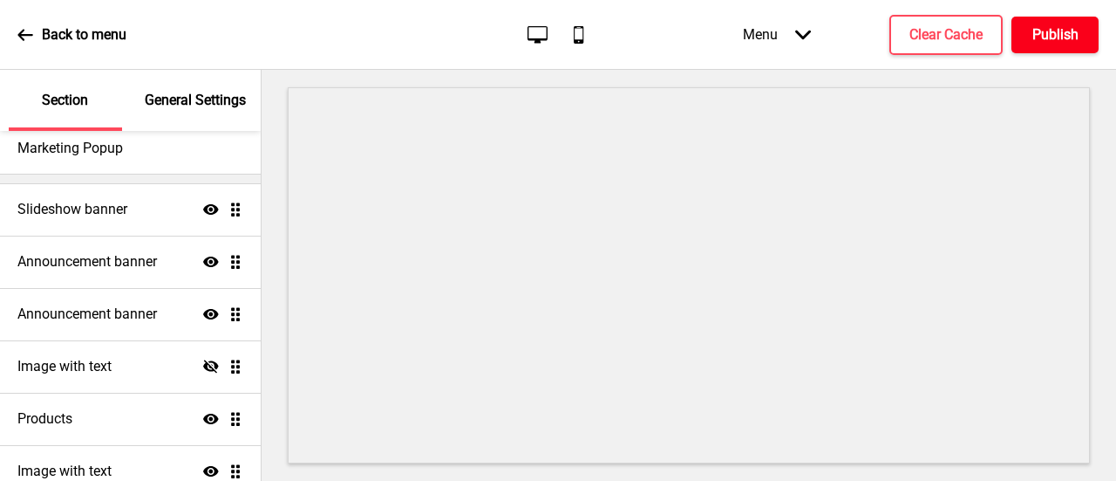
click at [1033, 43] on h4 "Publish" at bounding box center [1056, 34] width 46 height 19
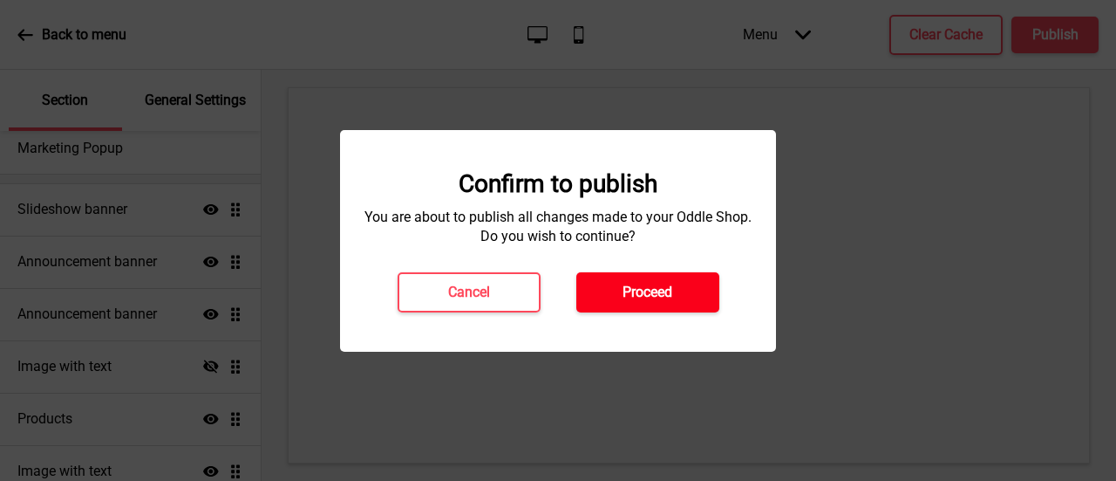
click at [668, 282] on button "Proceed" at bounding box center [647, 292] width 143 height 40
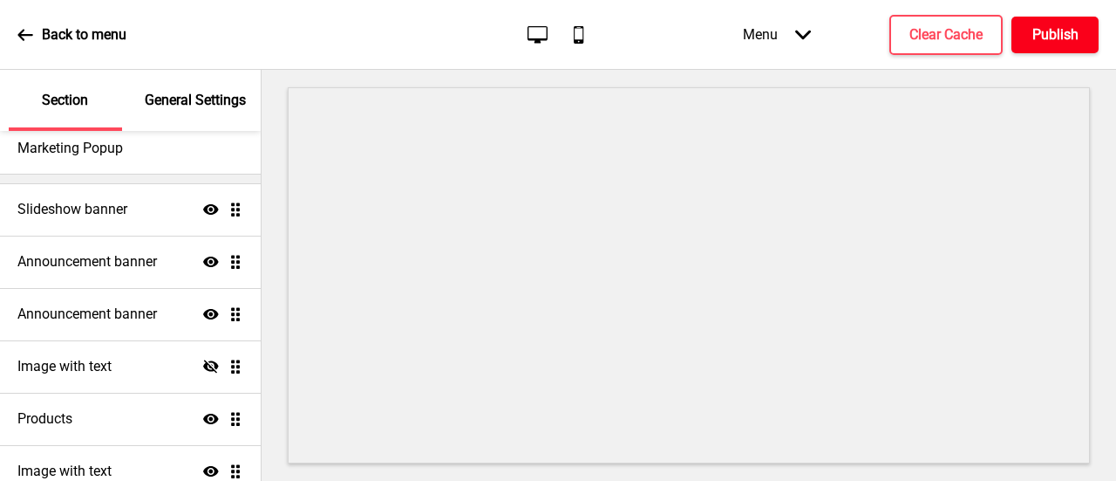
click at [1040, 36] on h4 "Publish" at bounding box center [1056, 34] width 46 height 19
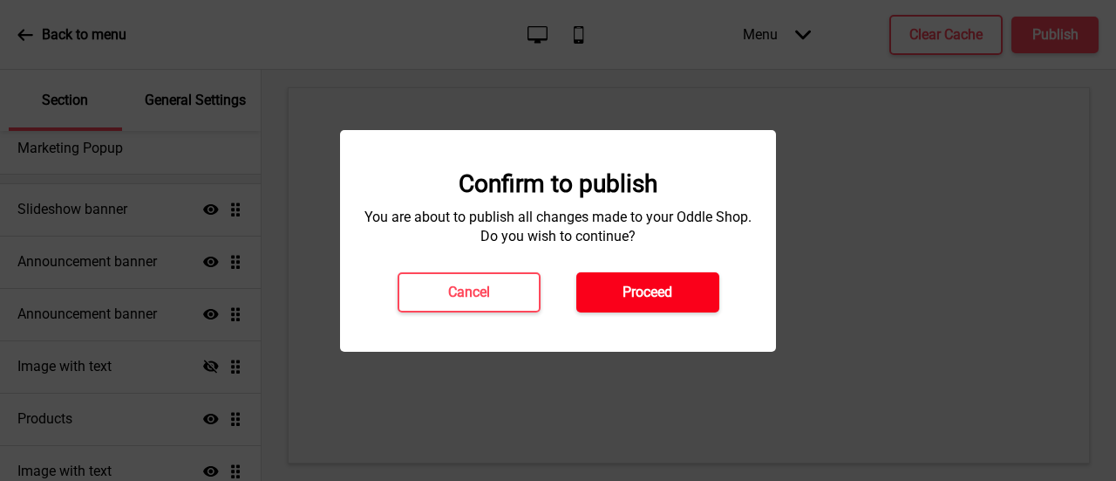
click at [623, 291] on h4 "Proceed" at bounding box center [648, 292] width 50 height 19
